Goal: Information Seeking & Learning: Understand process/instructions

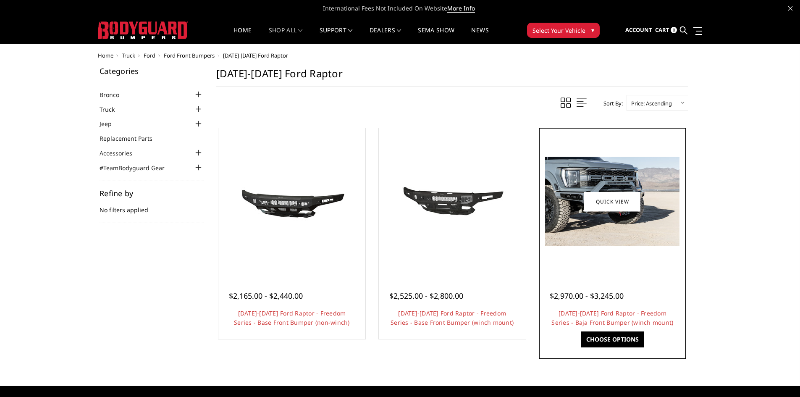
click at [615, 186] on img at bounding box center [612, 201] width 134 height 89
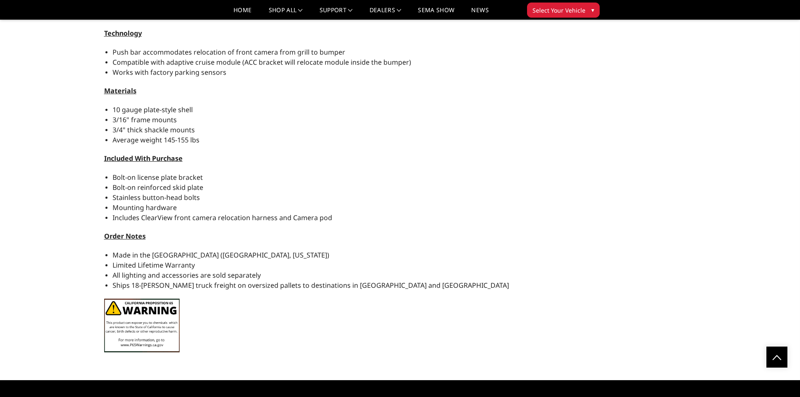
scroll to position [756, 0]
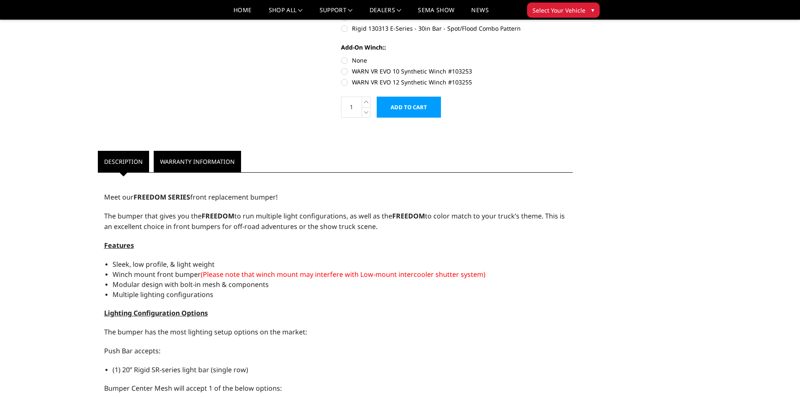
click at [194, 161] on link "Warranty Information" at bounding box center [197, 161] width 87 height 21
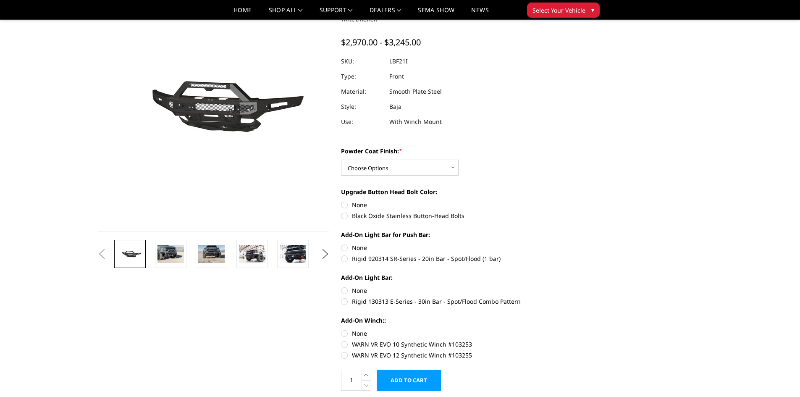
scroll to position [0, 0]
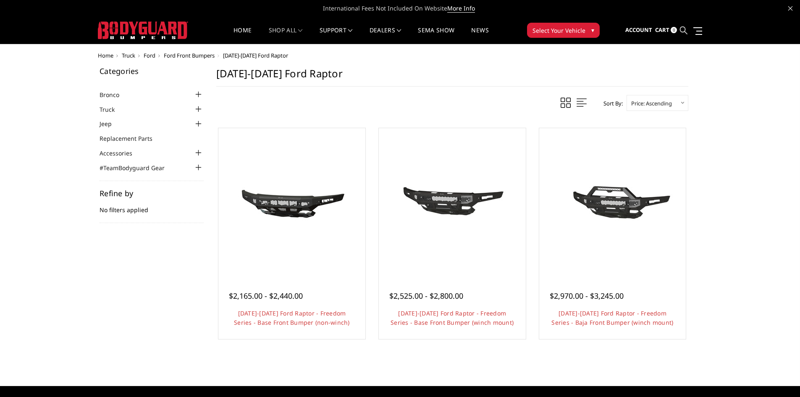
click at [684, 33] on icon at bounding box center [684, 30] width 8 height 8
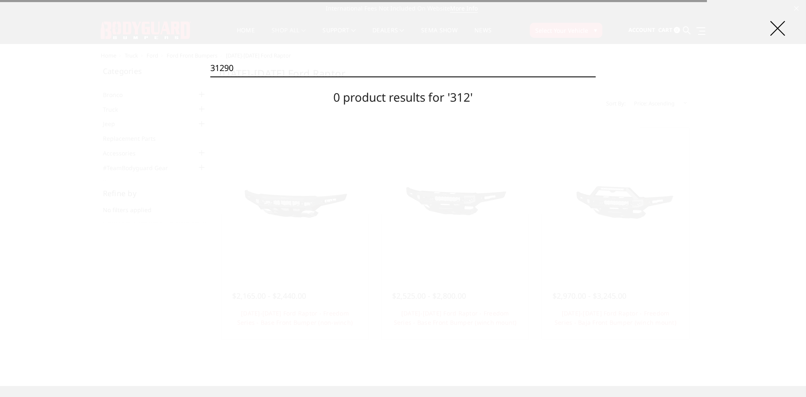
type input "31290"
click at [596, 76] on input "Search" at bounding box center [596, 76] width 0 height 0
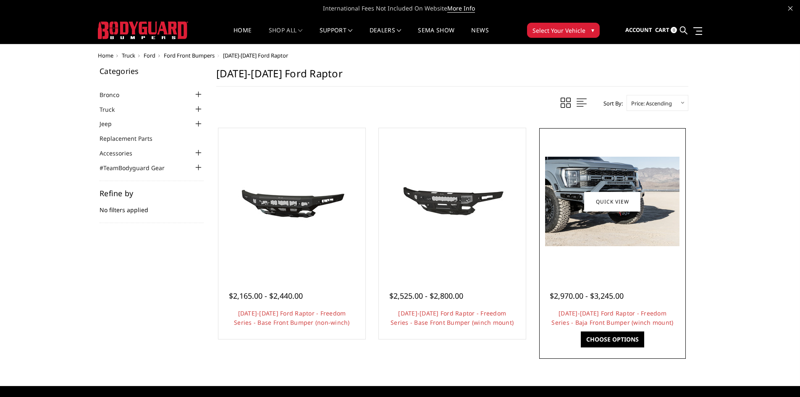
click at [600, 338] on link "Choose Options" at bounding box center [612, 339] width 63 height 16
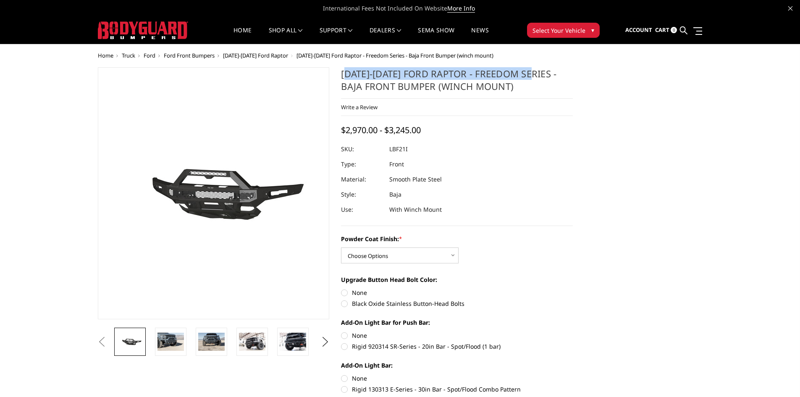
drag, startPoint x: 344, startPoint y: 73, endPoint x: 535, endPoint y: 76, distance: 191.1
click at [535, 76] on h1 "[DATE]-[DATE] Ford Raptor - Freedom Series - Baja Front Bumper (winch mount)" at bounding box center [457, 82] width 232 height 31
copy h1 "021-2025 Ford Raptor - Freedom Series"
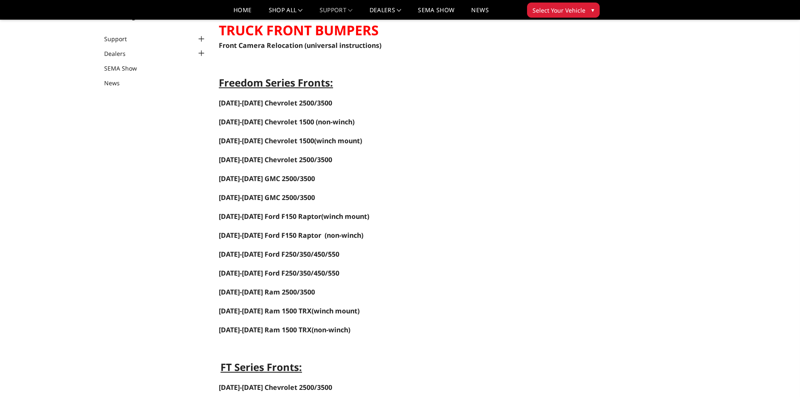
scroll to position [84, 0]
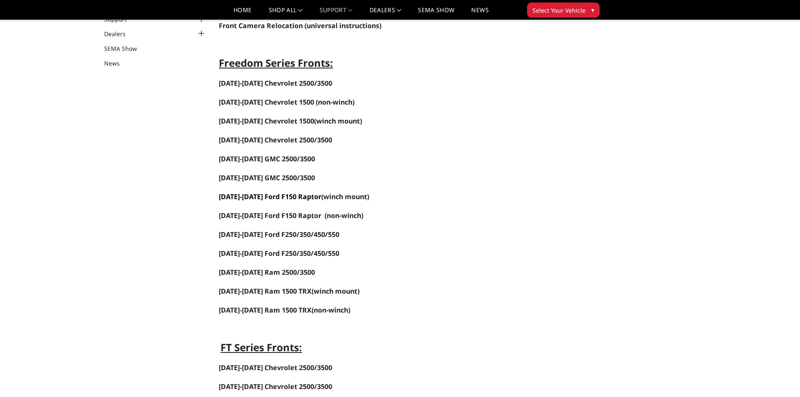
click at [283, 198] on link "2021-2025 Ford F150 Raptor" at bounding box center [270, 196] width 102 height 9
